Goal: Transaction & Acquisition: Book appointment/travel/reservation

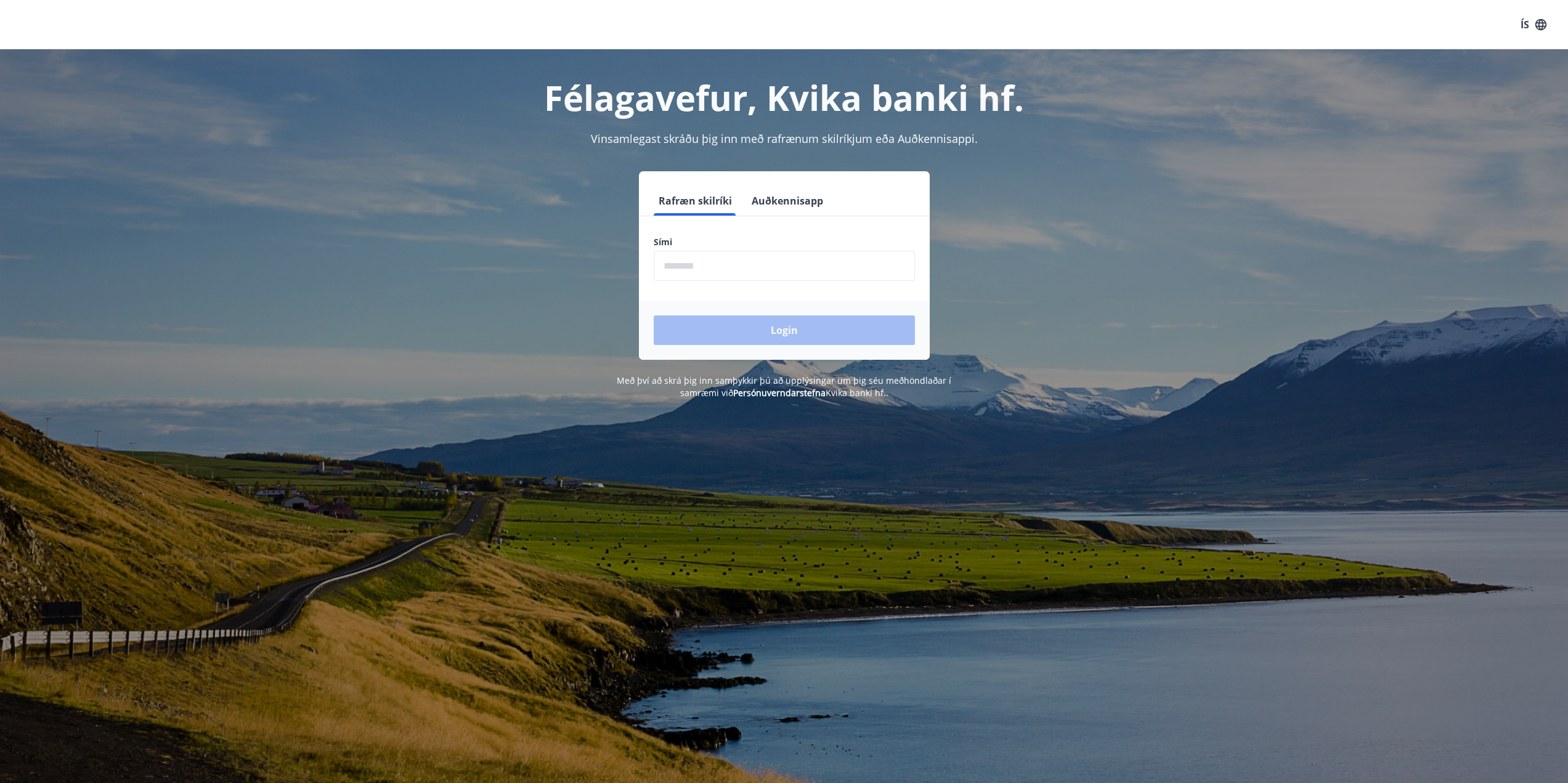
click at [694, 268] on input "phone" at bounding box center [784, 265] width 261 height 30
type input "********"
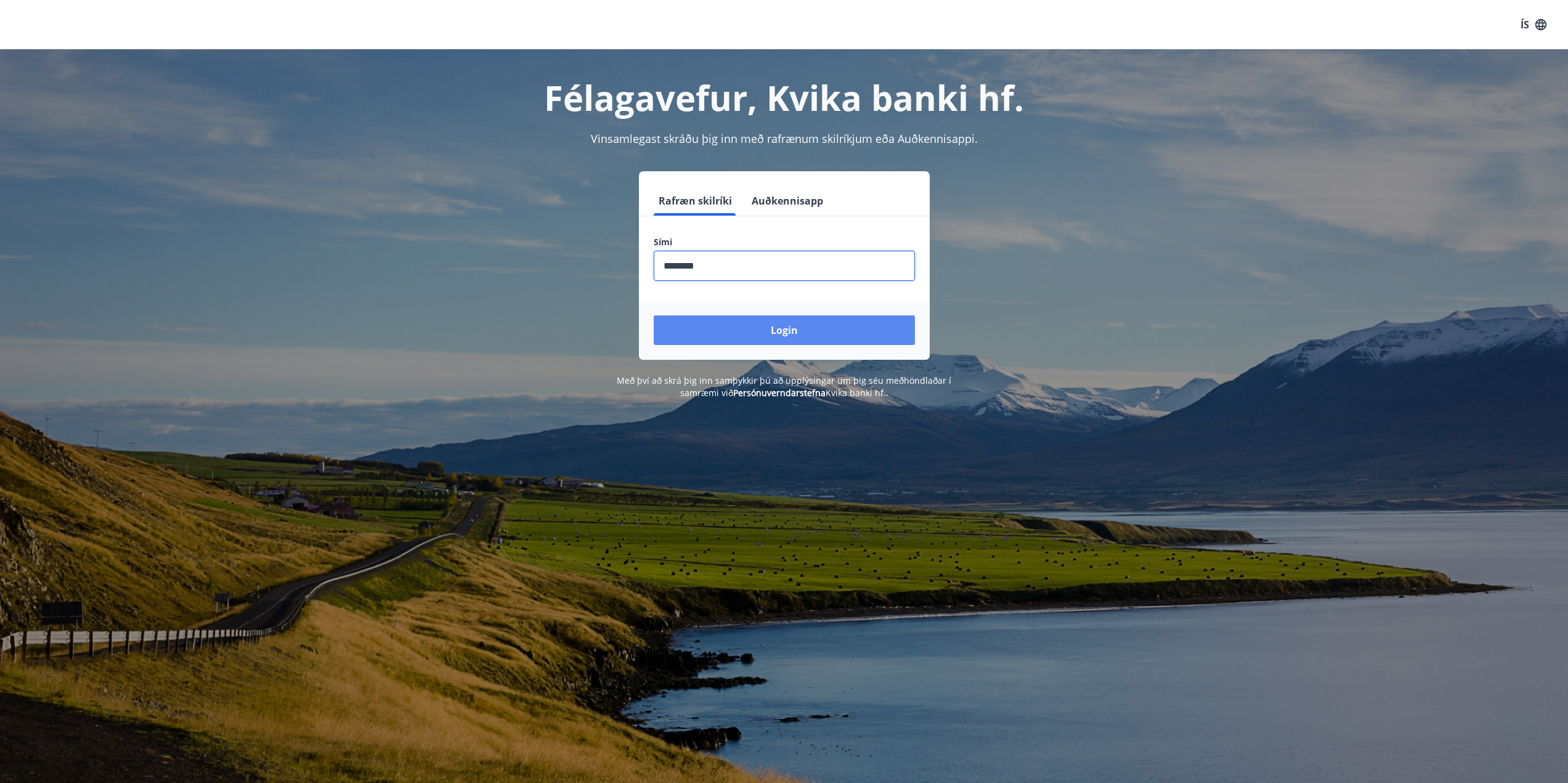
click at [760, 340] on button "Login" at bounding box center [784, 330] width 261 height 30
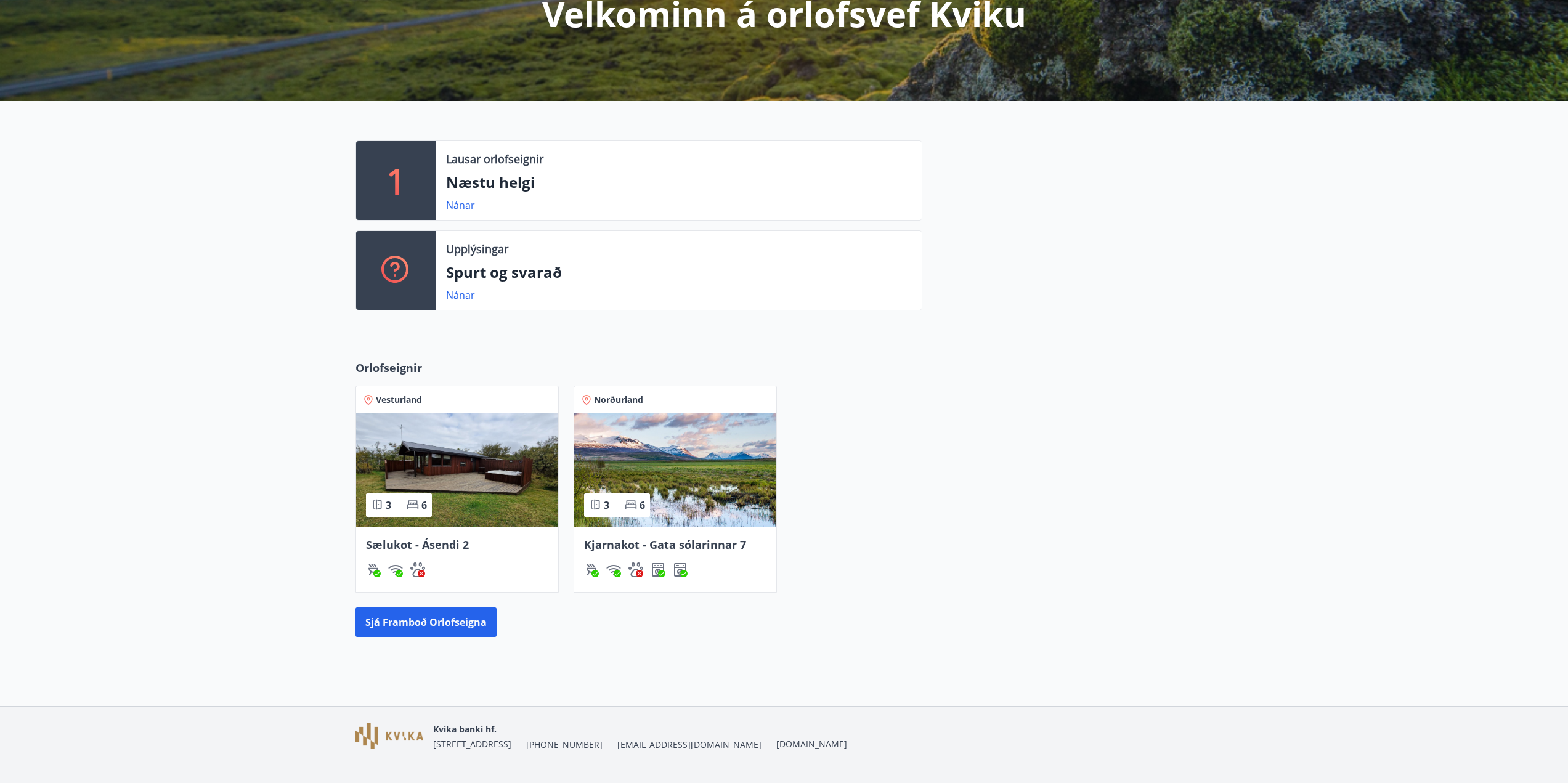
scroll to position [206, 0]
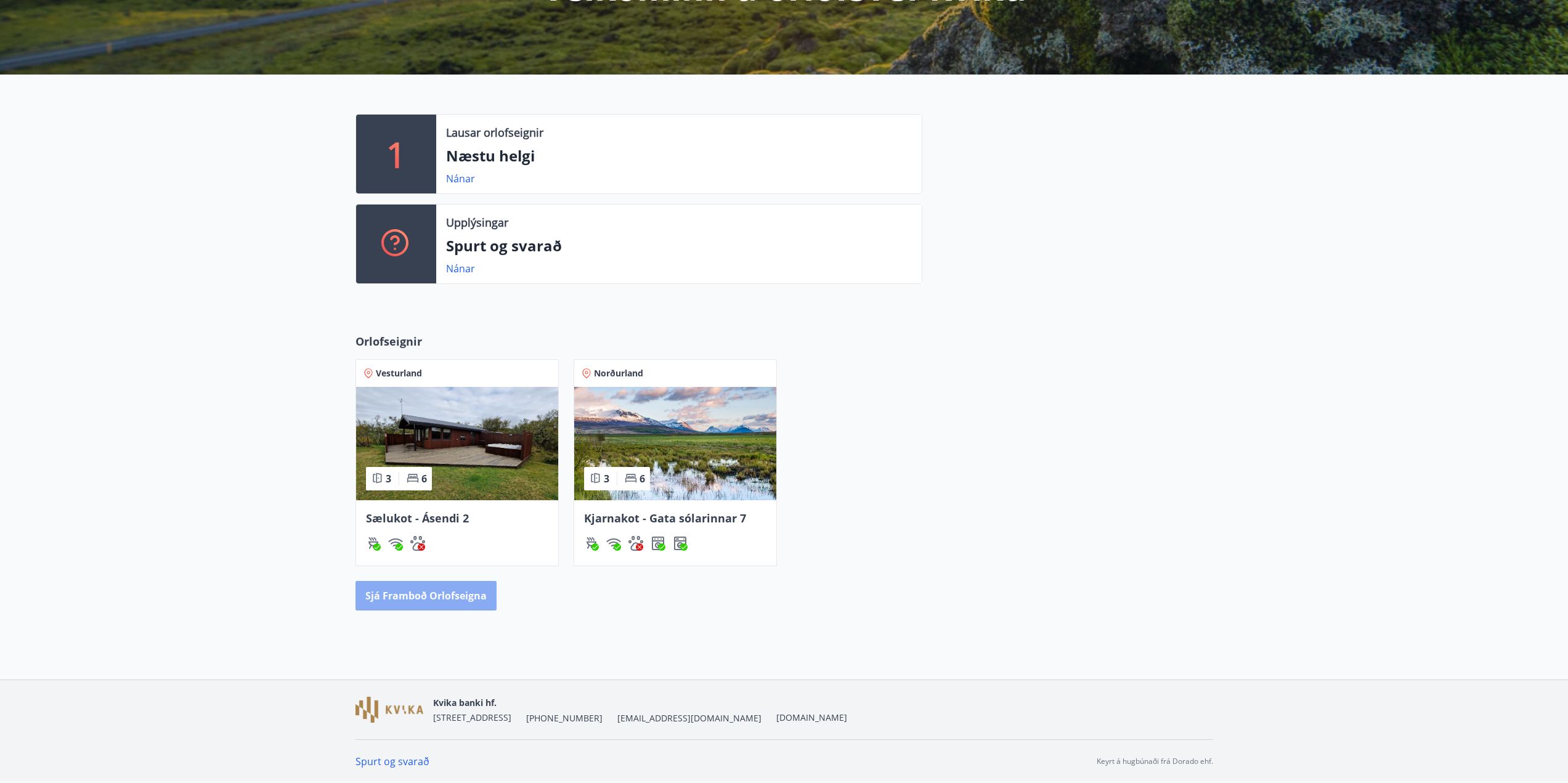
click at [436, 596] on button "Sjá framboð orlofseigna" at bounding box center [426, 595] width 141 height 30
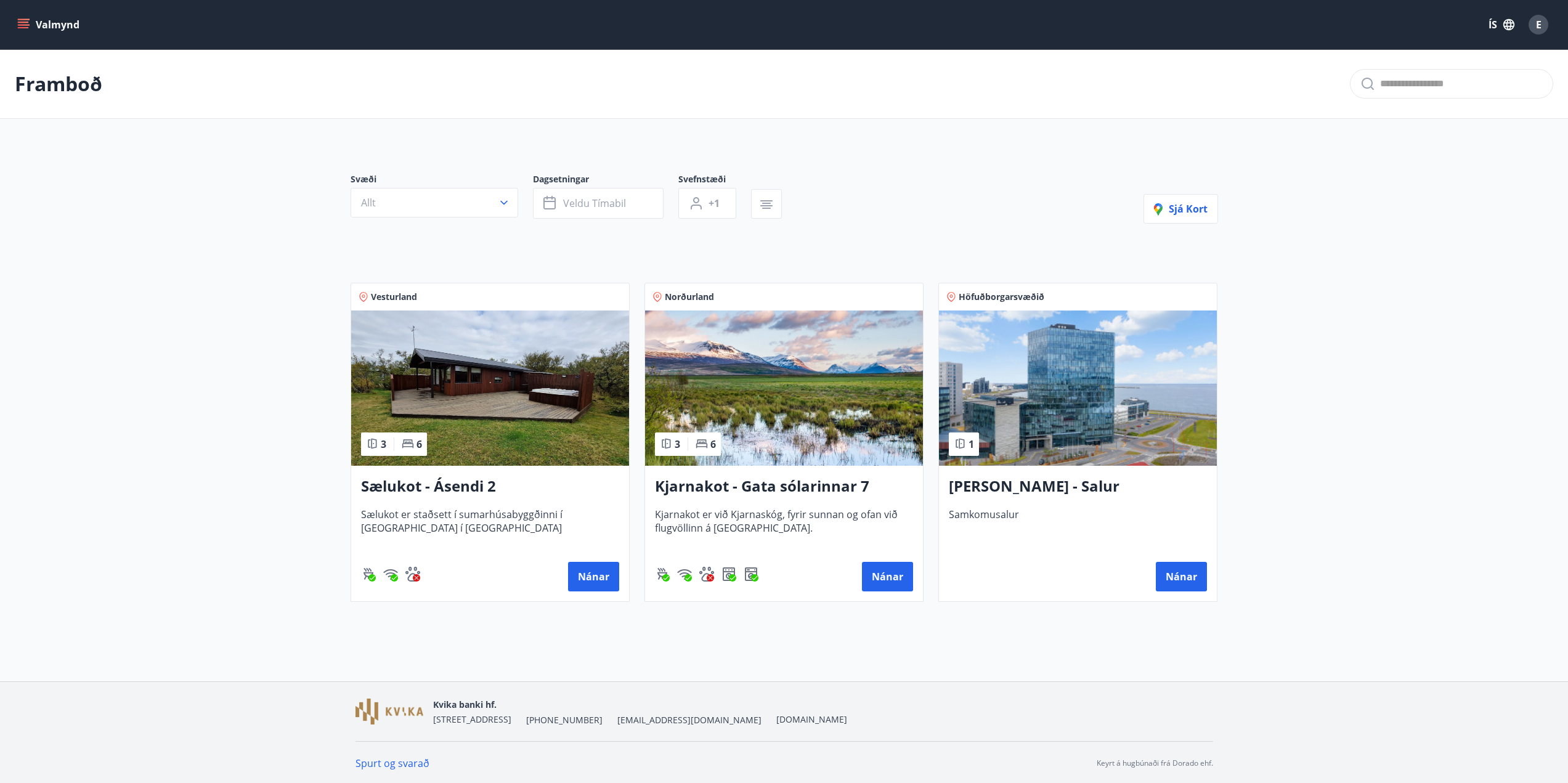
click at [471, 427] on img at bounding box center [490, 387] width 278 height 155
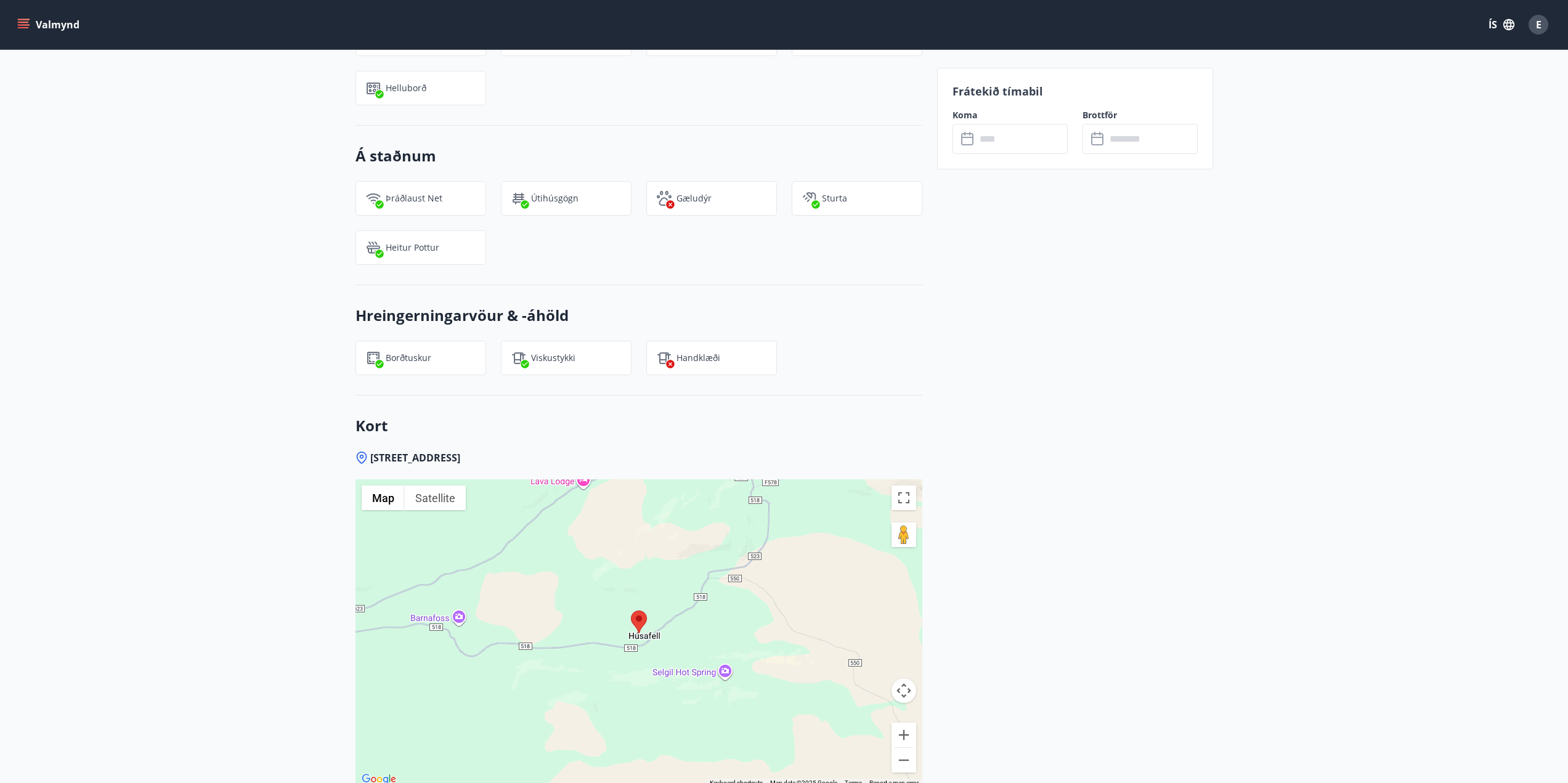
scroll to position [1109, 0]
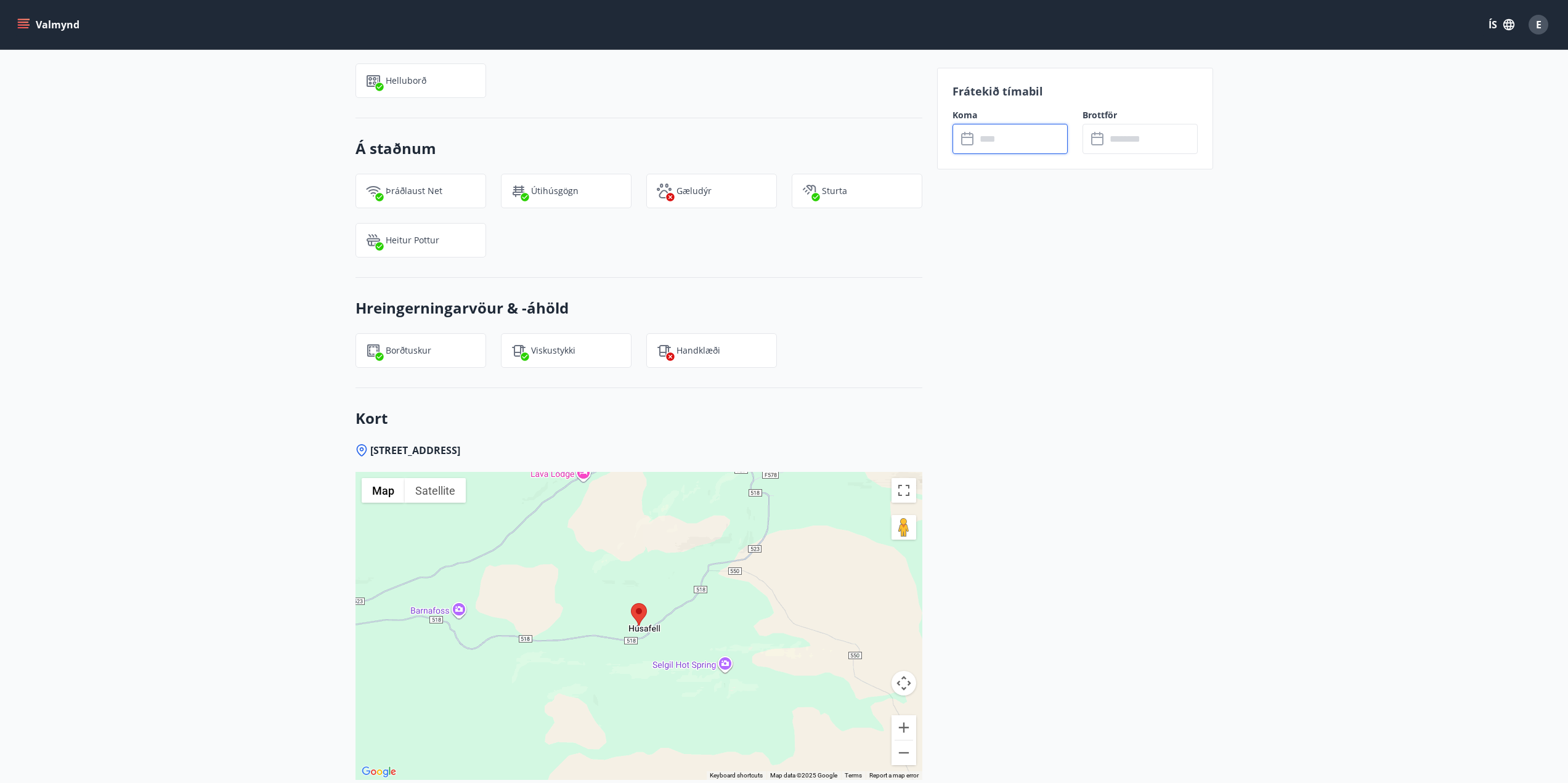
click at [1020, 150] on input "text" at bounding box center [1021, 138] width 92 height 30
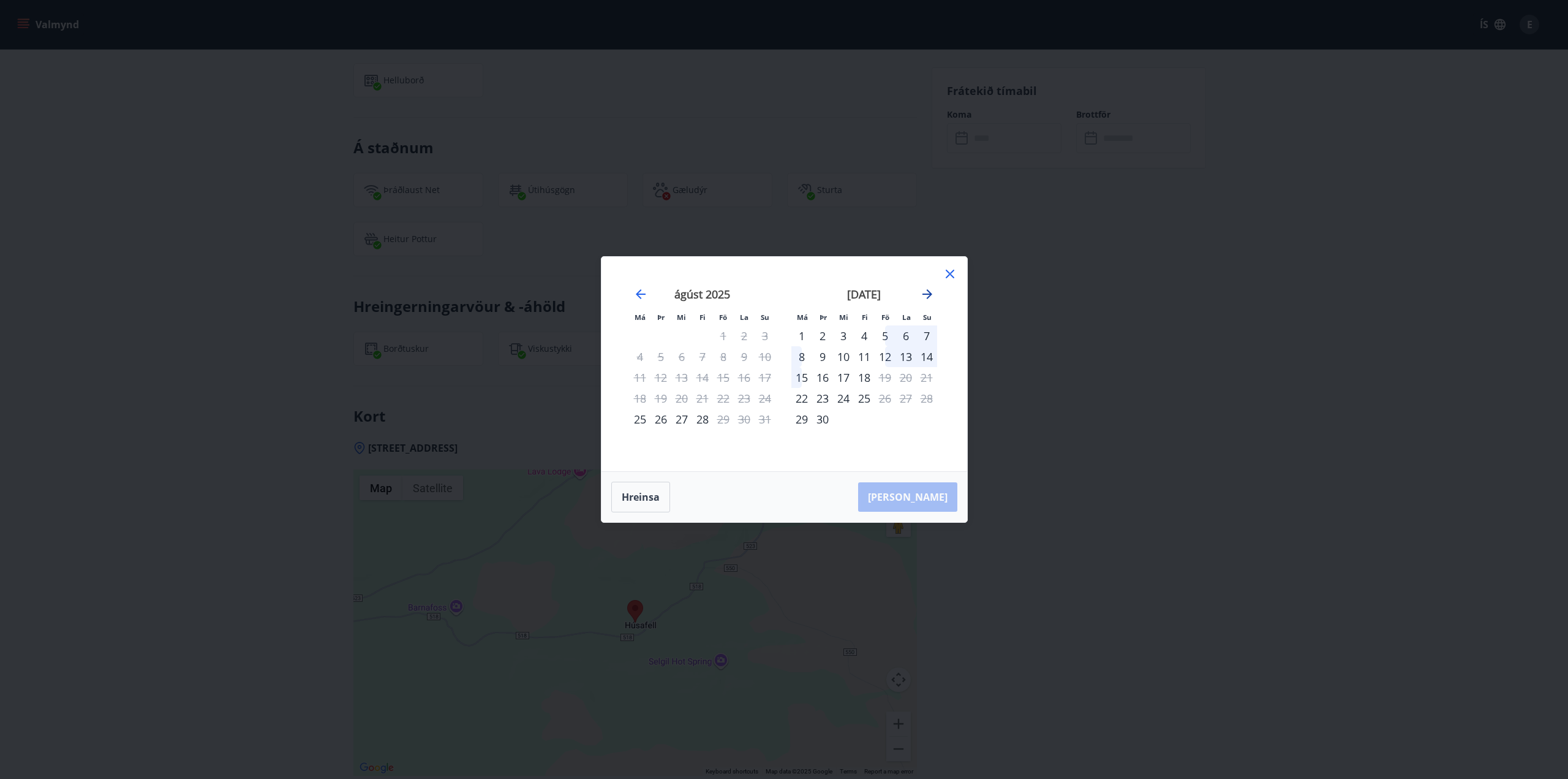
click at [932, 295] on icon "Move forward to switch to the next month." at bounding box center [927, 294] width 14 height 14
click at [929, 299] on icon "Move forward to switch to the next month." at bounding box center [927, 294] width 14 height 14
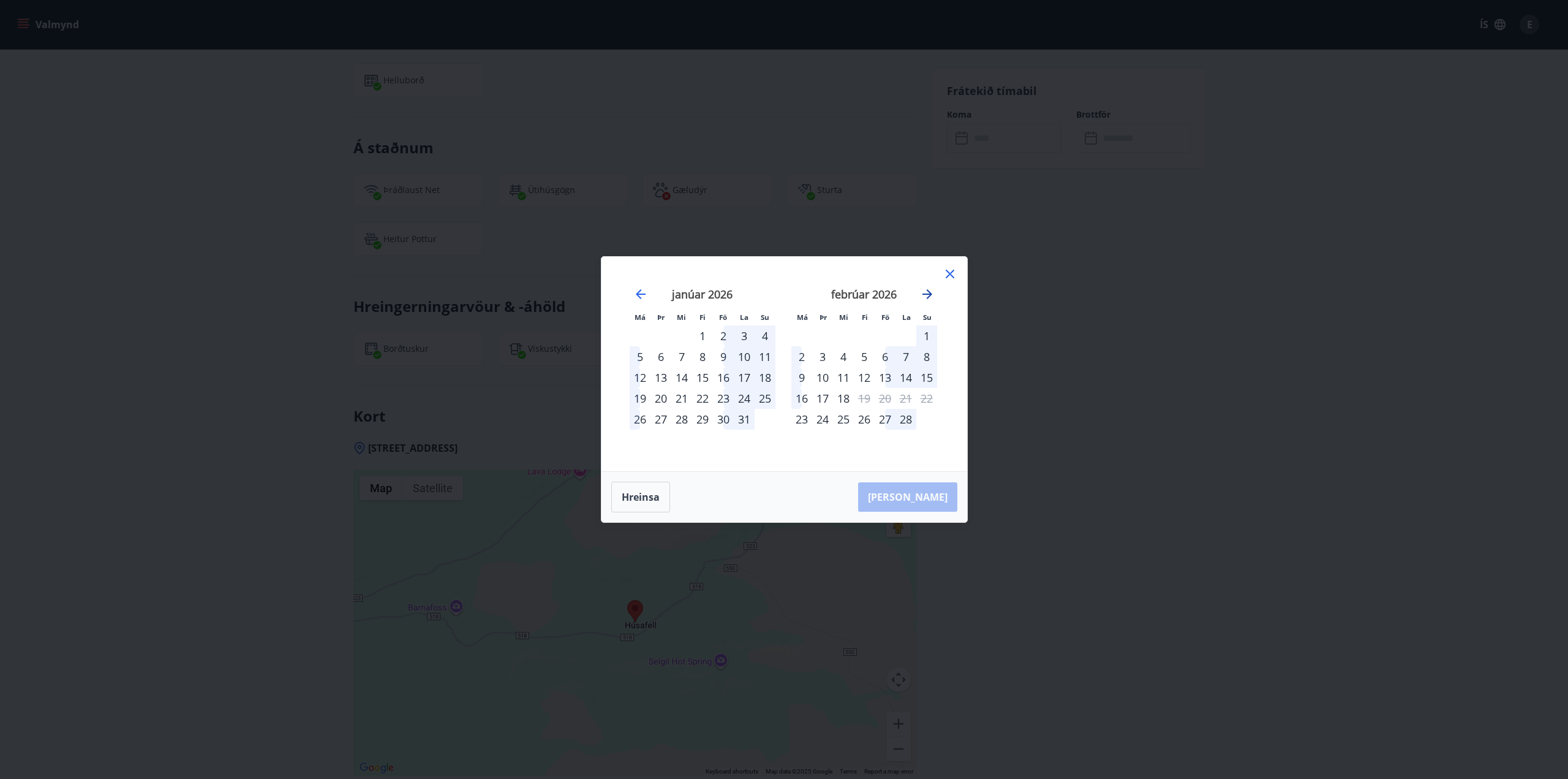
click at [920, 292] on icon "Move forward to switch to the next month." at bounding box center [927, 294] width 14 height 14
click at [947, 272] on icon at bounding box center [950, 274] width 9 height 9
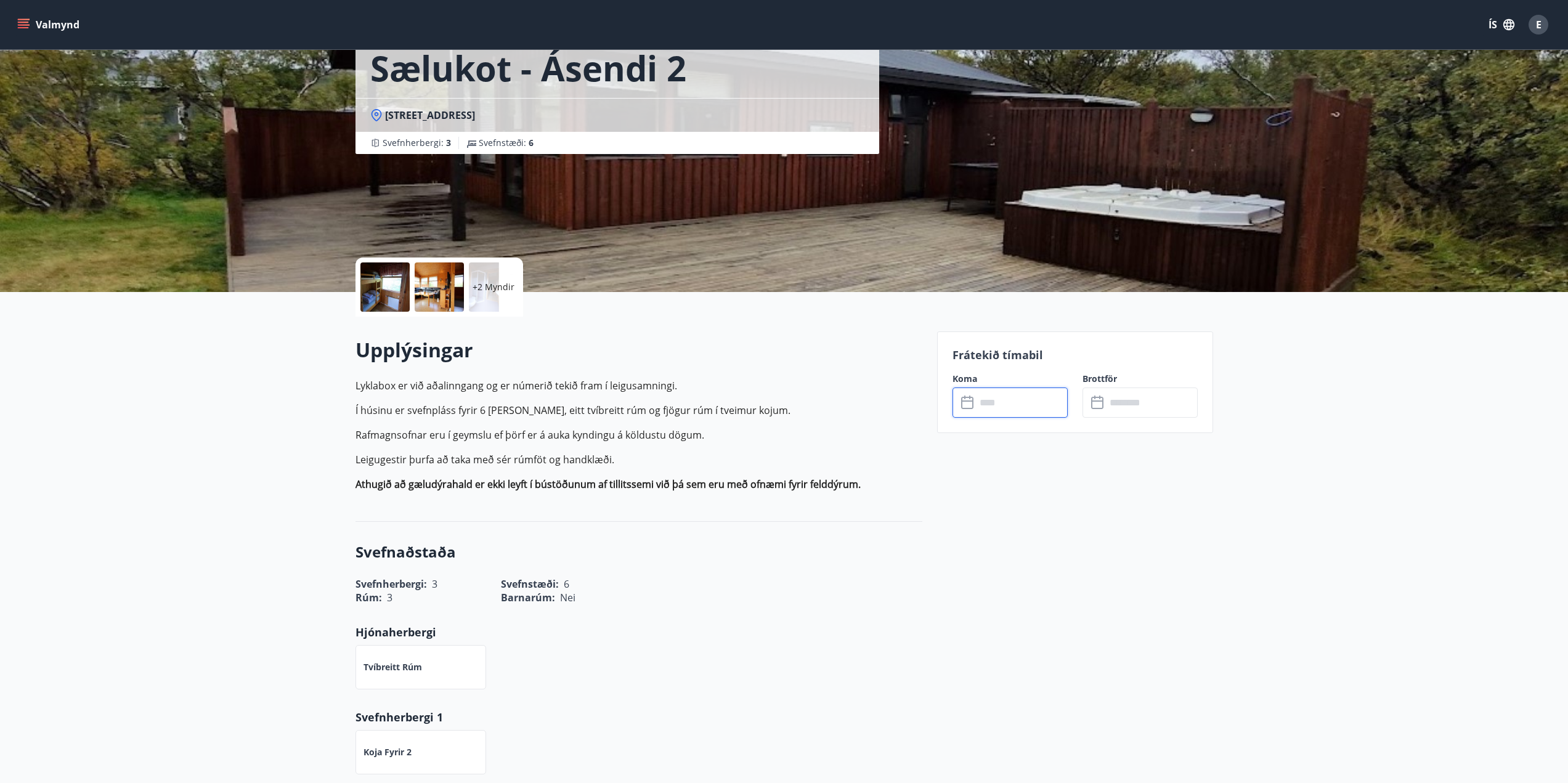
scroll to position [247, 0]
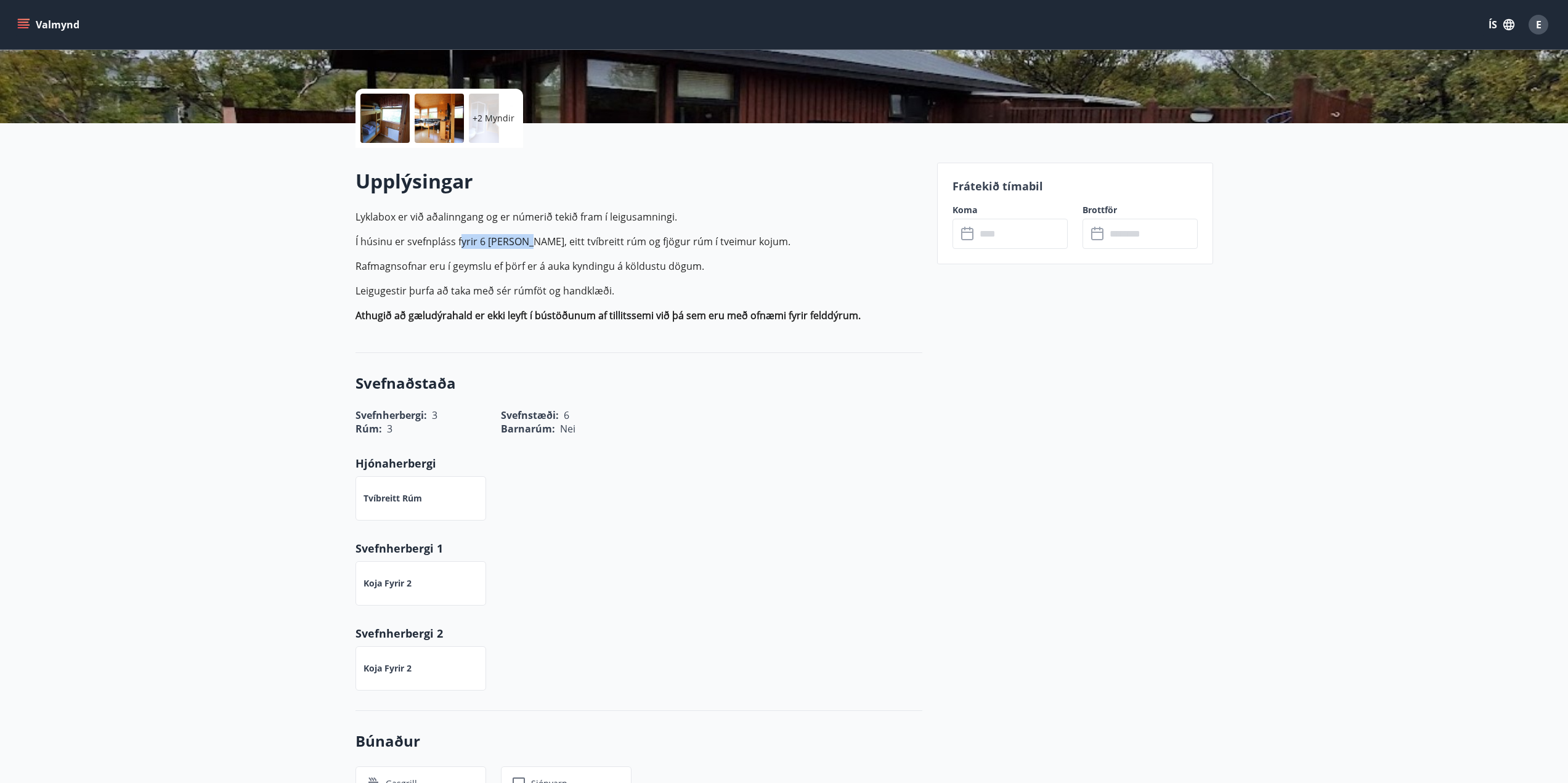
drag, startPoint x: 462, startPoint y: 241, endPoint x: 529, endPoint y: 241, distance: 67.0
click at [529, 241] on p "Í húsinu er svefnpláss fyrir 6 manns, eitt tvíbreitt rúm og fjögur rúm í tveimu…" at bounding box center [639, 241] width 567 height 15
click at [729, 264] on p "Rafmagnsofnar eru í geymslu ef þörf er á auka kyndingu á köldustu dögum." at bounding box center [639, 266] width 567 height 15
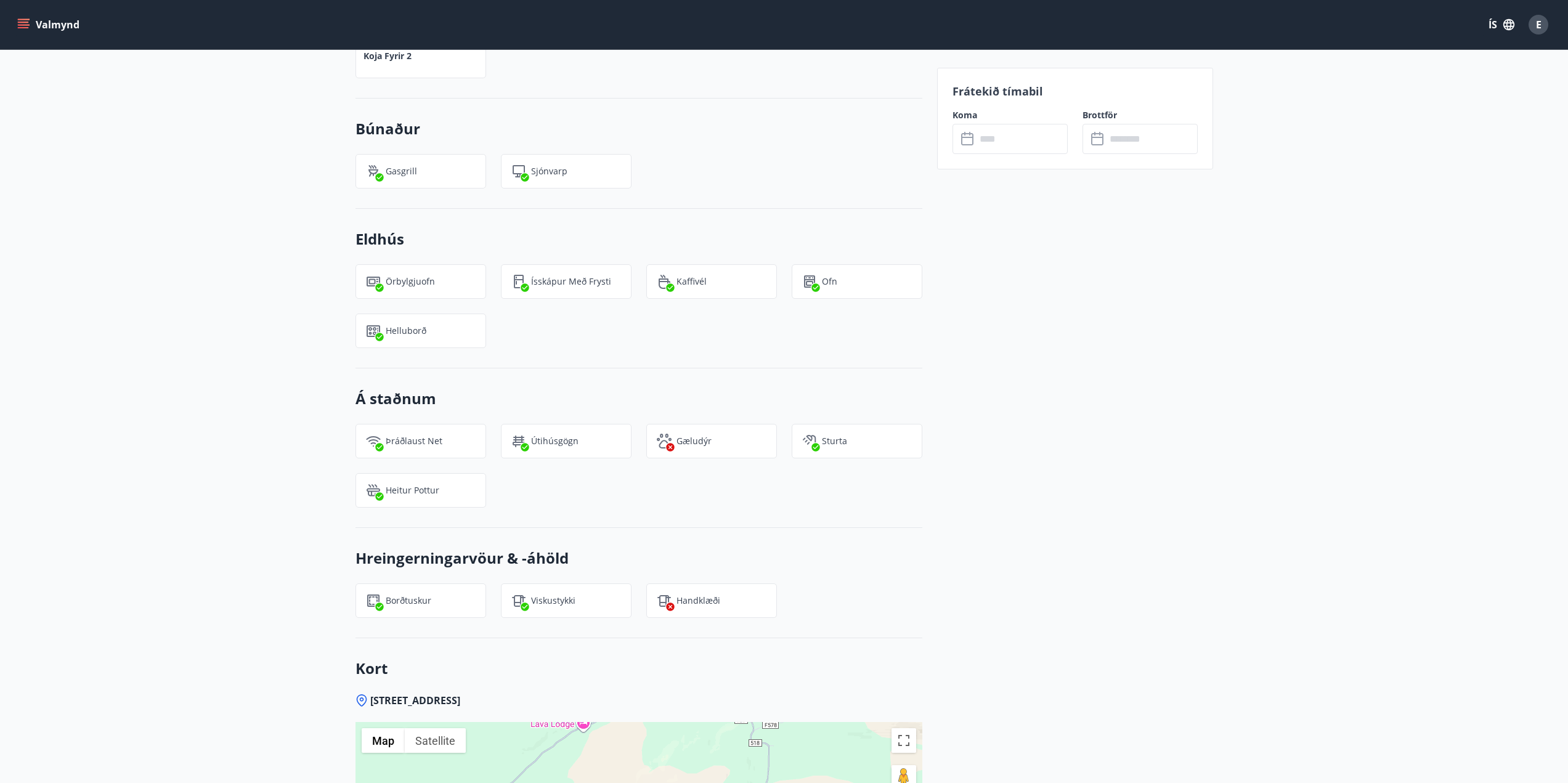
scroll to position [863, 0]
